Goal: Task Accomplishment & Management: Manage account settings

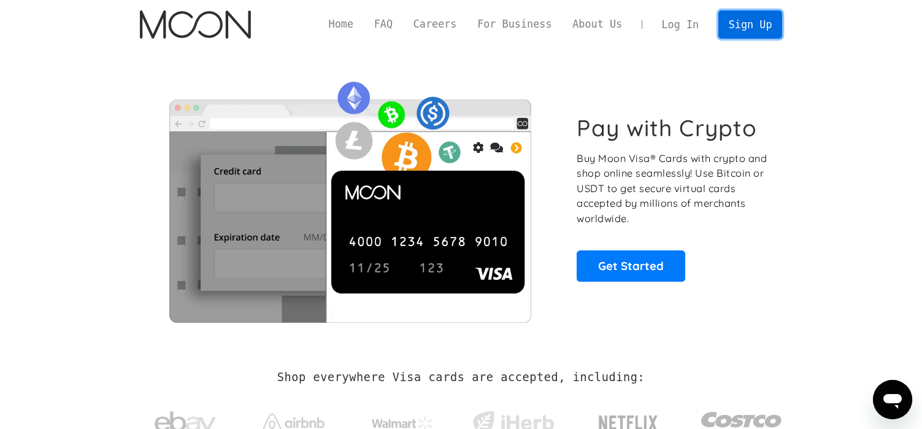
click at [742, 28] on link "Sign Up" at bounding box center [750, 24] width 64 height 28
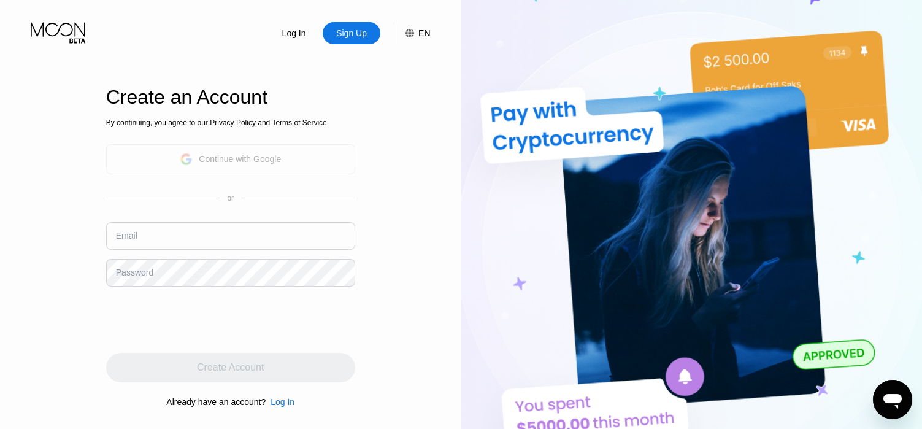
click at [240, 168] on div "Continue with Google" at bounding box center [230, 159] width 249 height 30
